Goal: Check status: Check status

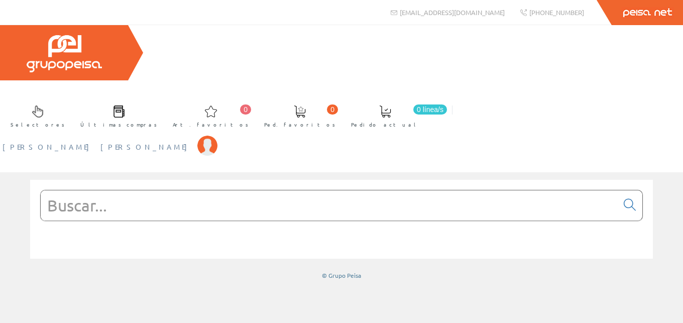
click at [192, 142] on span "Sergio Bonillo Manzanet" at bounding box center [98, 147] width 190 height 10
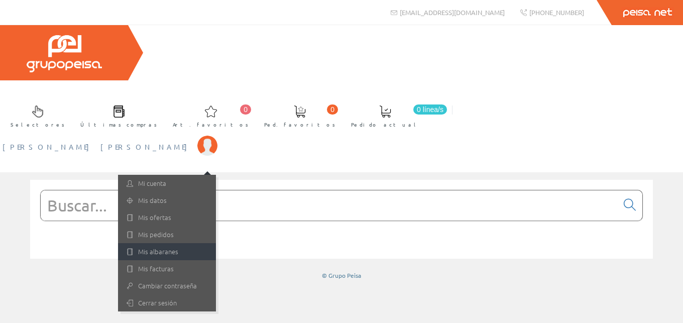
click at [216, 243] on link "Mis albaranes" at bounding box center [167, 251] width 98 height 17
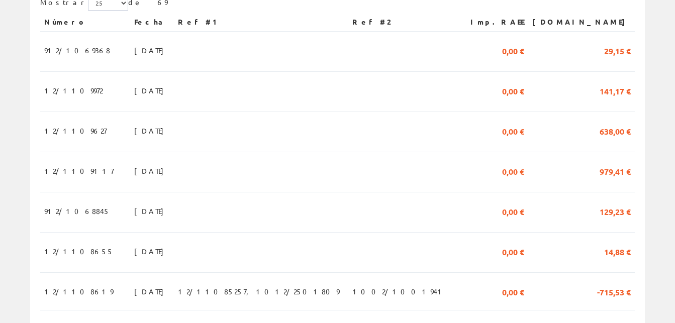
scroll to position [256, 0]
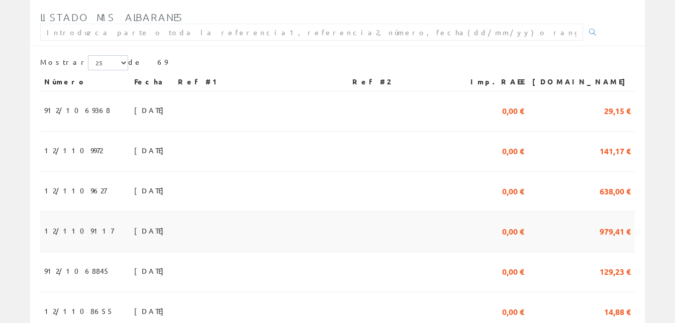
click at [63, 222] on span "12/1109117" at bounding box center [78, 230] width 69 height 17
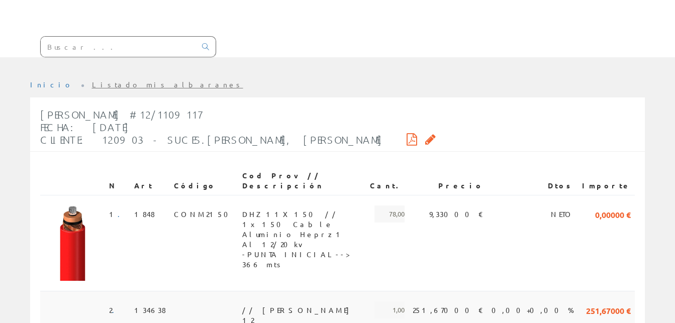
scroll to position [162, 0]
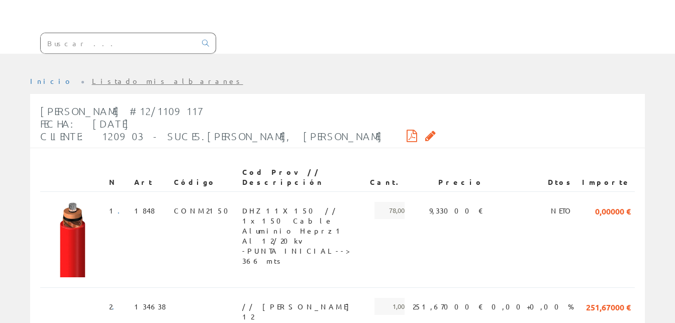
click at [406, 132] on icon at bounding box center [411, 135] width 11 height 7
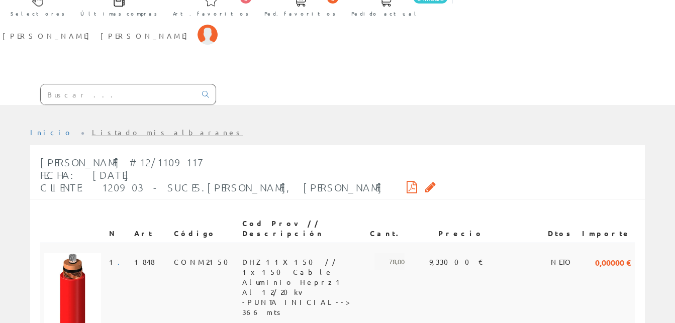
scroll to position [0, 0]
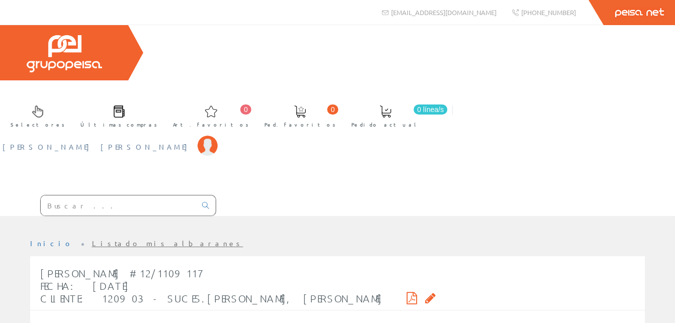
click at [192, 142] on span "[PERSON_NAME] [PERSON_NAME]" at bounding box center [98, 147] width 190 height 10
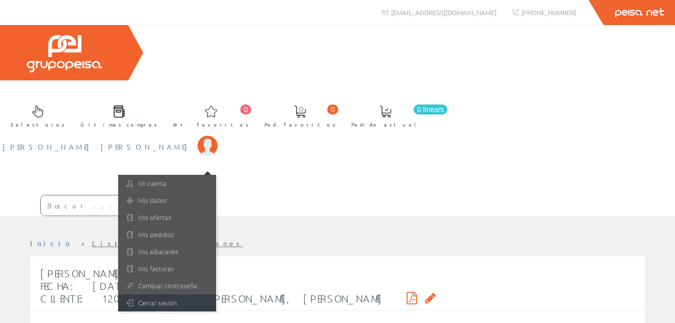
click at [216, 294] on link "Cerrar sesión" at bounding box center [167, 302] width 98 height 17
